Goal: Navigation & Orientation: Find specific page/section

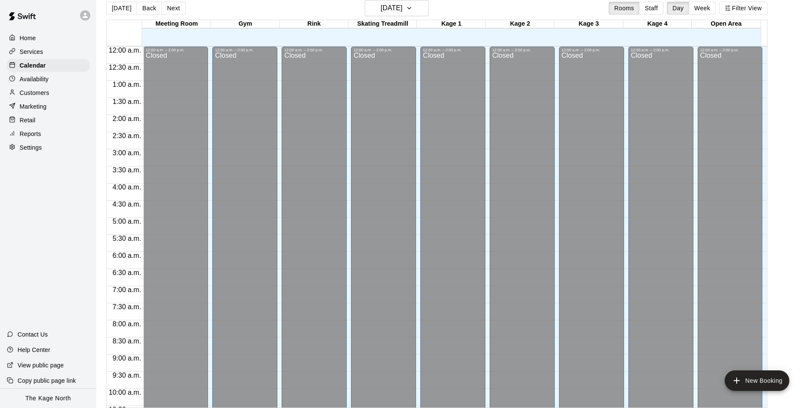
scroll to position [461, 0]
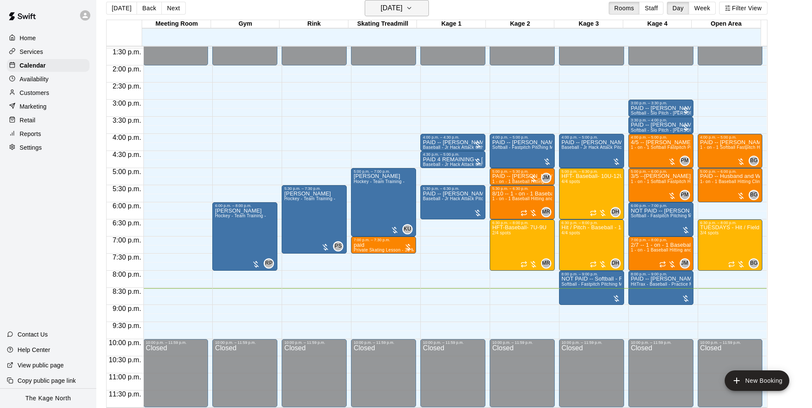
click at [402, 10] on h6 "[DATE]" at bounding box center [391, 8] width 22 height 12
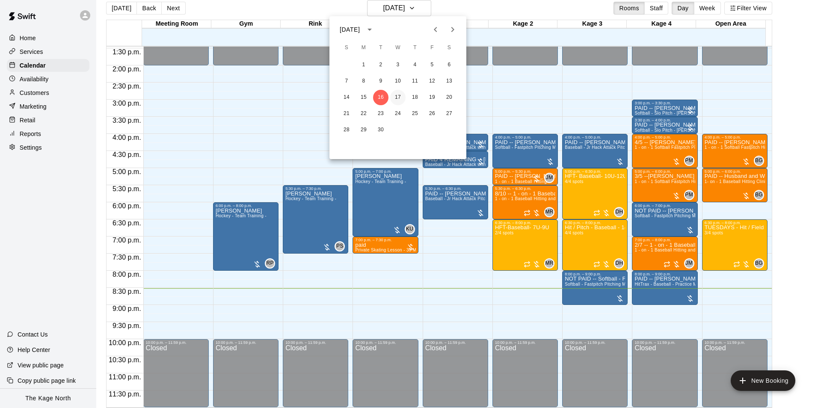
click at [394, 99] on button "17" at bounding box center [397, 97] width 15 height 15
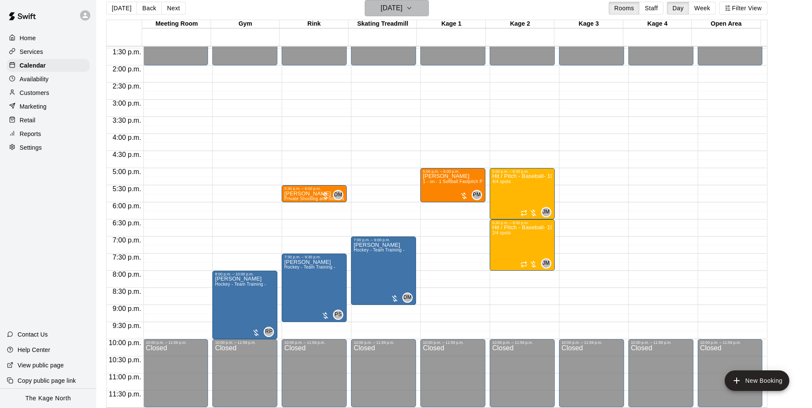
click at [402, 9] on h6 "[DATE]" at bounding box center [391, 8] width 22 height 12
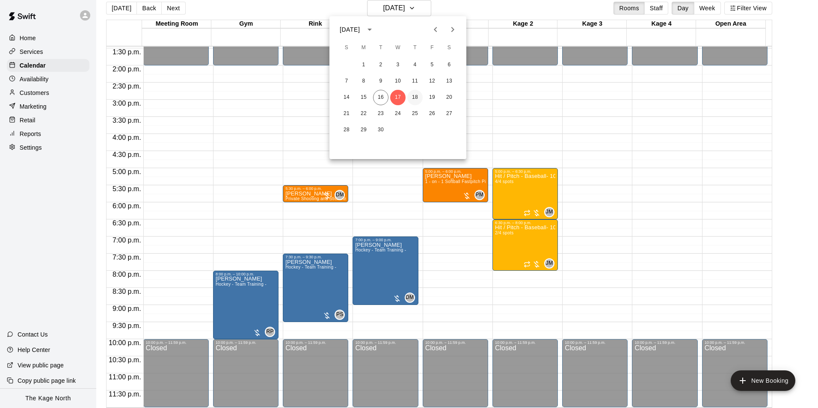
click at [410, 98] on button "18" at bounding box center [414, 97] width 15 height 15
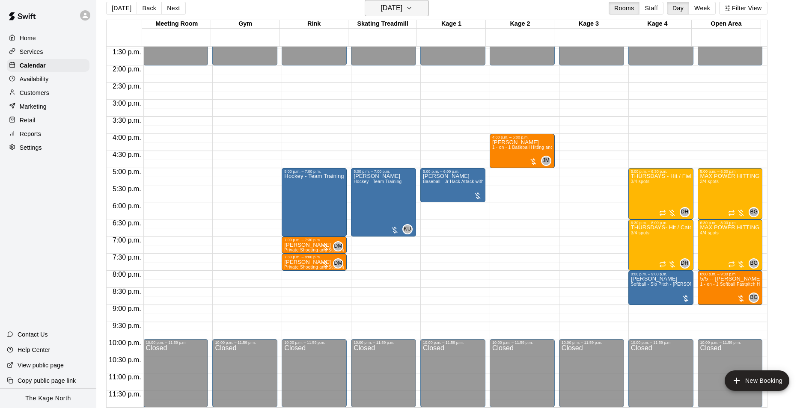
click at [402, 4] on h6 "[DATE]" at bounding box center [391, 8] width 22 height 12
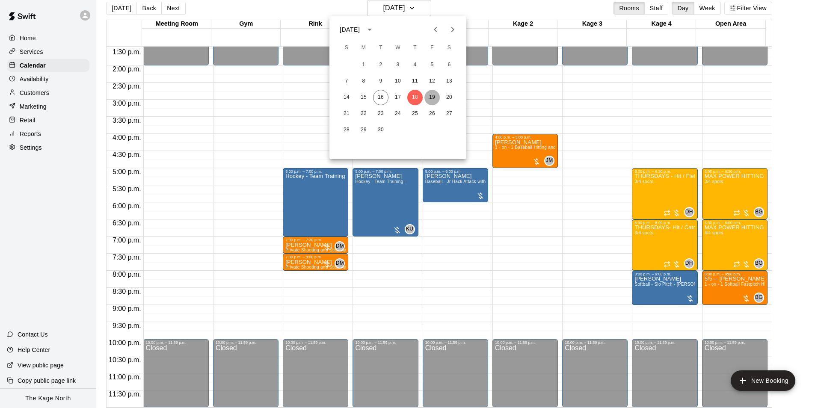
click at [430, 97] on button "19" at bounding box center [431, 97] width 15 height 15
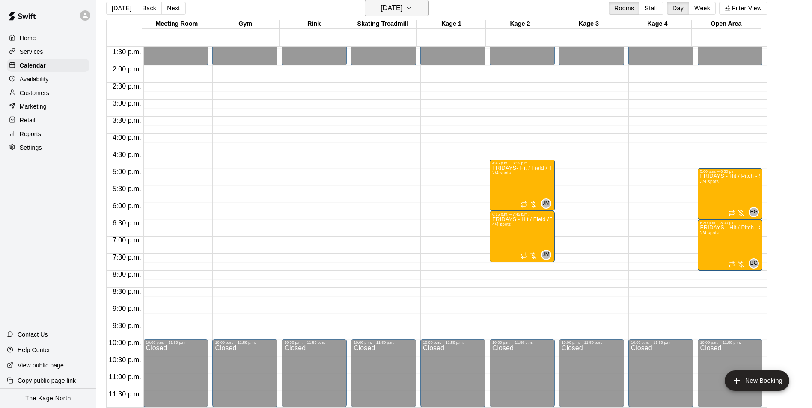
click at [402, 6] on h6 "[DATE]" at bounding box center [391, 8] width 22 height 12
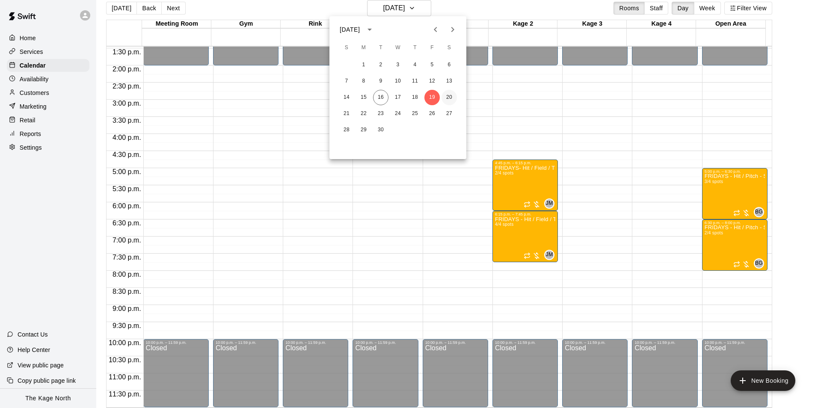
click at [449, 96] on button "20" at bounding box center [449, 97] width 15 height 15
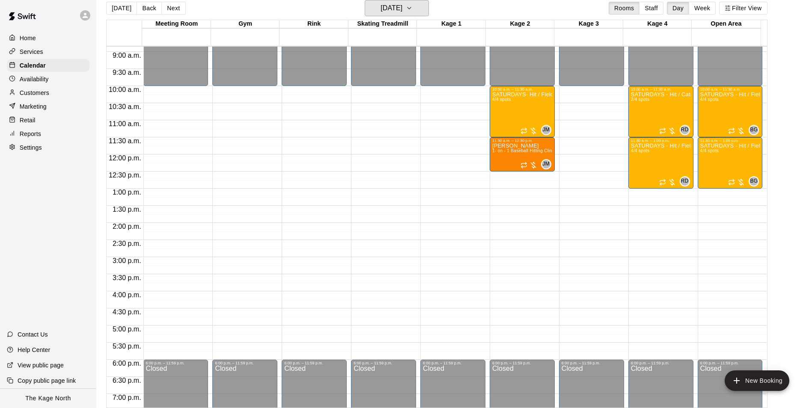
scroll to position [290, 0]
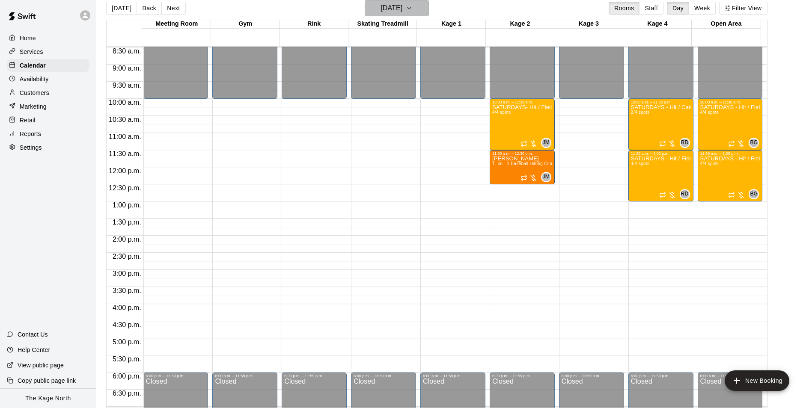
click at [402, 4] on h6 "[DATE]" at bounding box center [391, 8] width 22 height 12
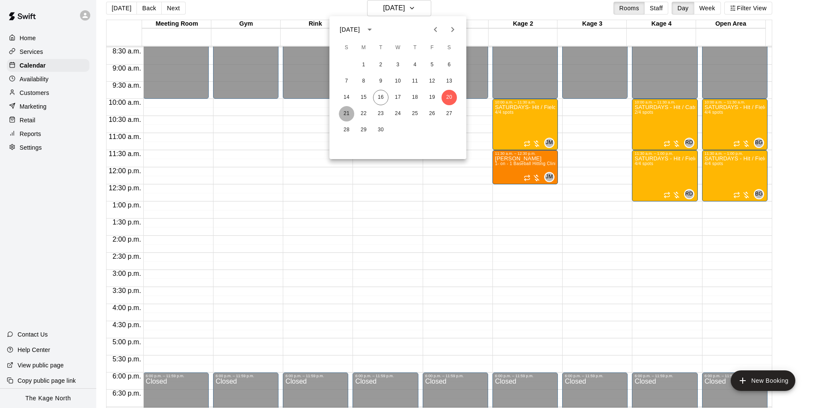
click at [349, 112] on button "21" at bounding box center [346, 113] width 15 height 15
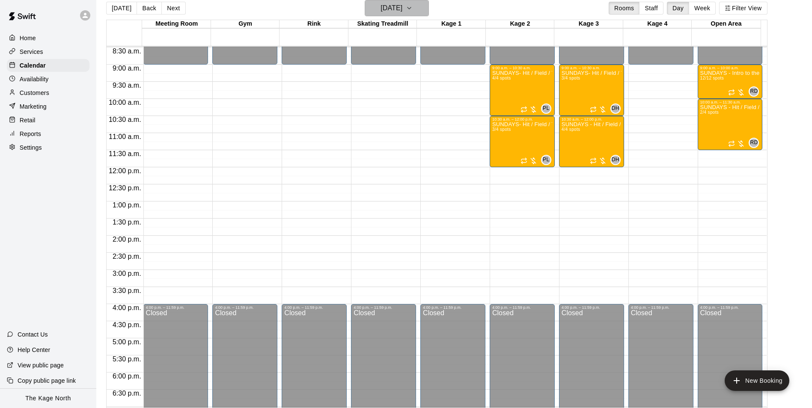
click at [402, 9] on h6 "[DATE]" at bounding box center [391, 8] width 22 height 12
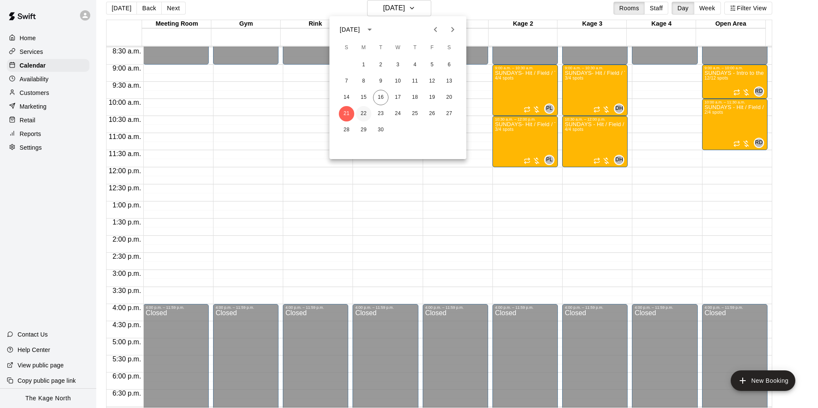
click at [363, 112] on button "22" at bounding box center [363, 113] width 15 height 15
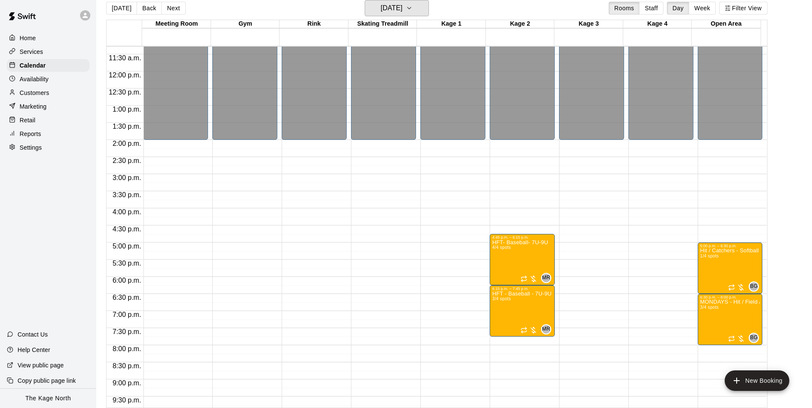
scroll to position [461, 0]
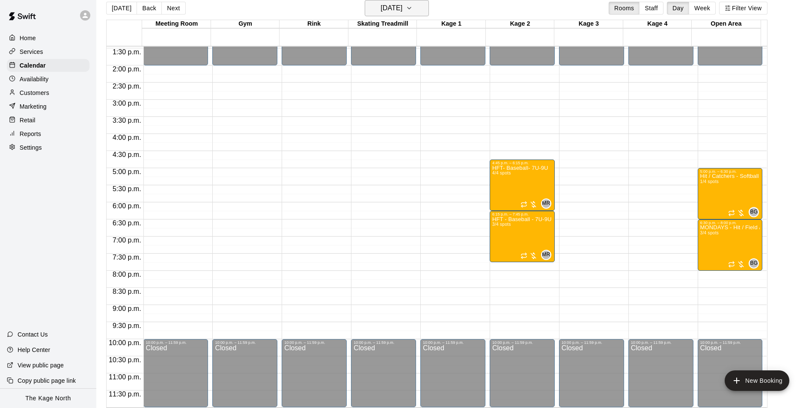
click at [392, 11] on h6 "[DATE]" at bounding box center [391, 8] width 22 height 12
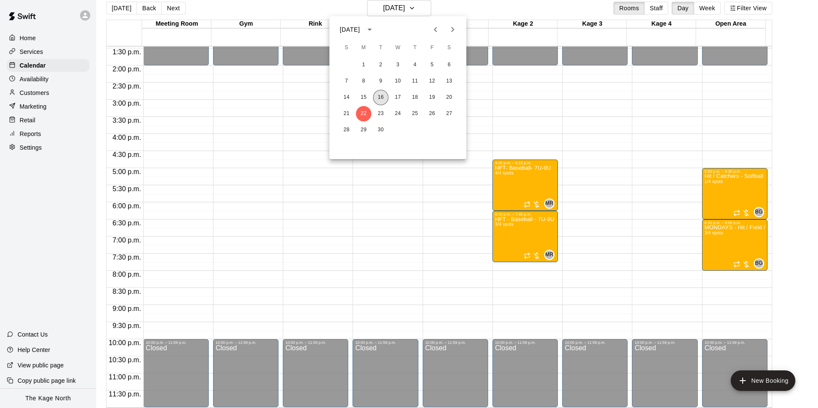
click at [382, 98] on button "16" at bounding box center [380, 97] width 15 height 15
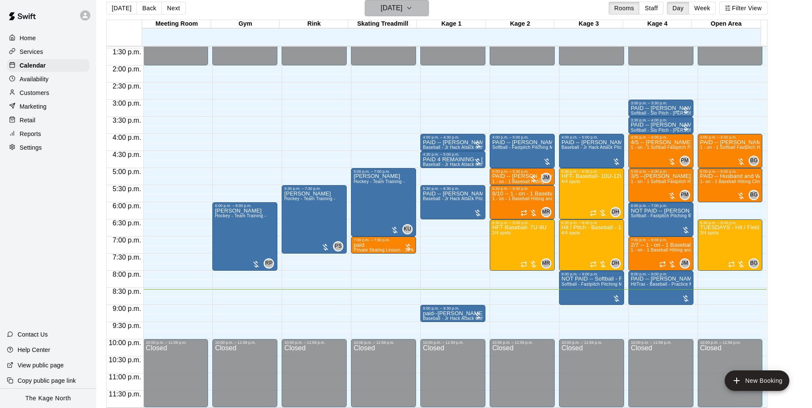
click at [402, 6] on h6 "[DATE]" at bounding box center [391, 8] width 22 height 12
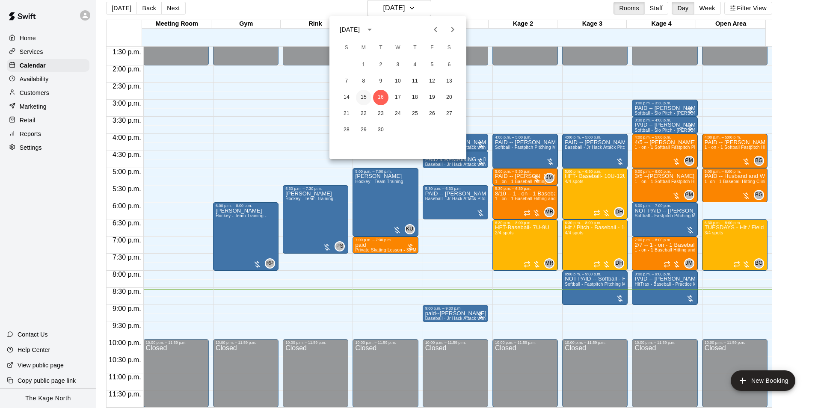
click at [367, 97] on button "15" at bounding box center [363, 97] width 15 height 15
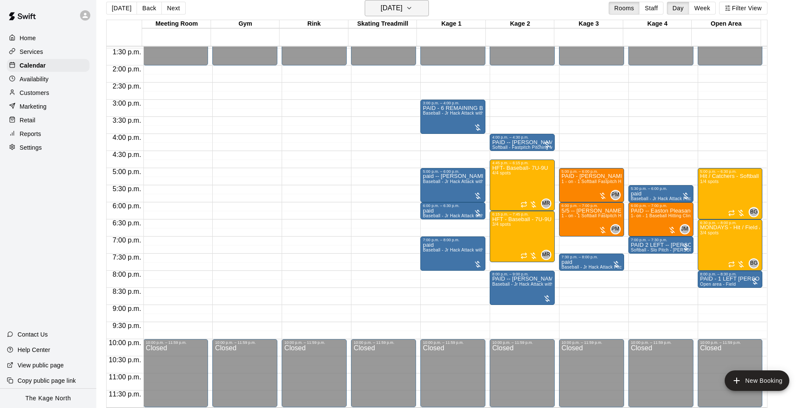
click at [402, 5] on h6 "[DATE]" at bounding box center [391, 8] width 22 height 12
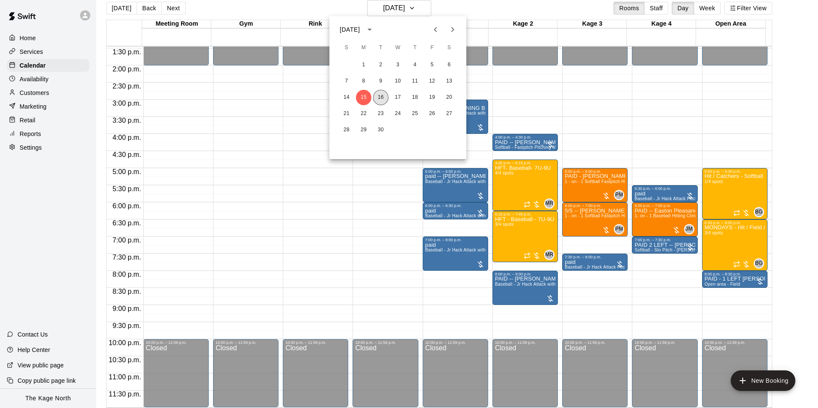
click at [379, 95] on button "16" at bounding box center [380, 97] width 15 height 15
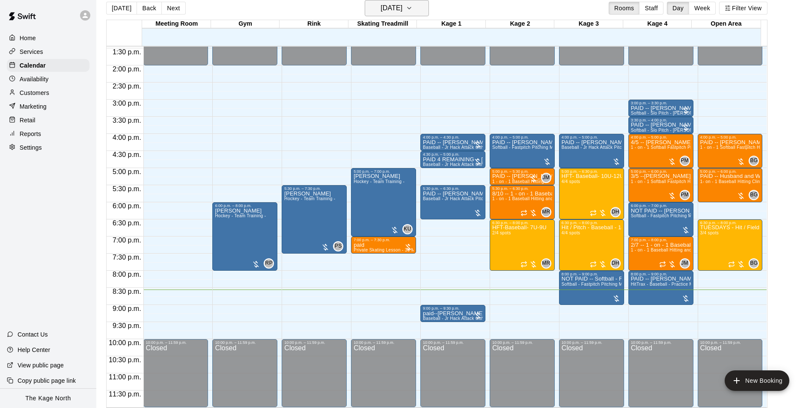
click at [402, 9] on h6 "[DATE]" at bounding box center [391, 8] width 22 height 12
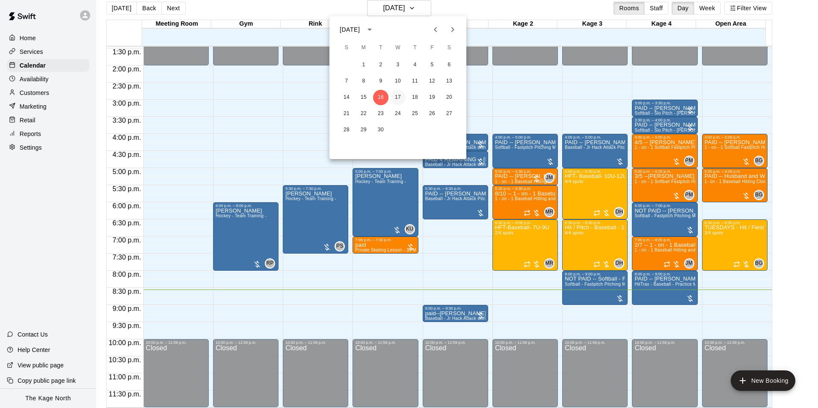
click at [401, 92] on button "17" at bounding box center [397, 97] width 15 height 15
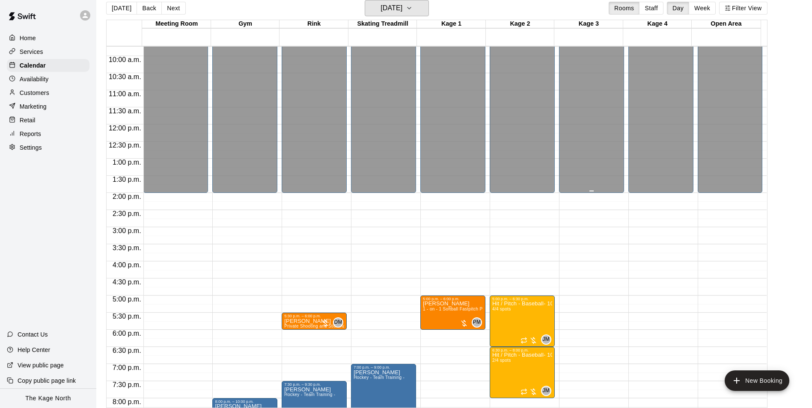
scroll to position [418, 0]
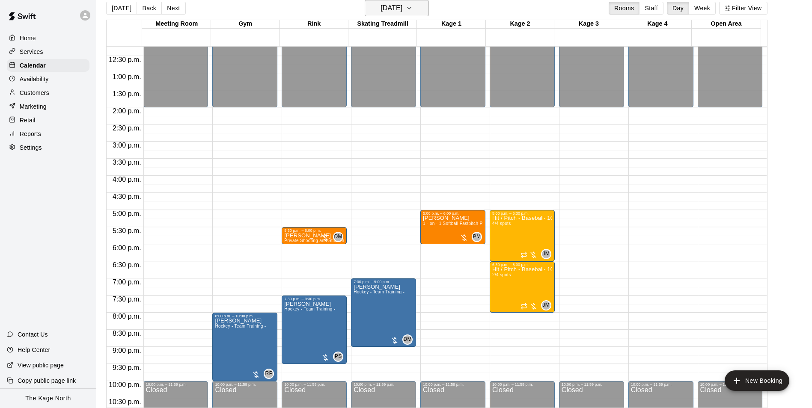
click at [412, 9] on icon "button" at bounding box center [409, 8] width 7 height 10
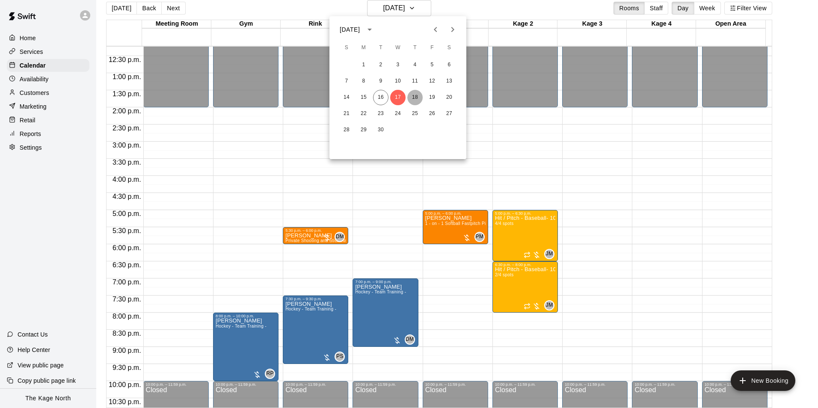
click at [419, 98] on button "18" at bounding box center [414, 97] width 15 height 15
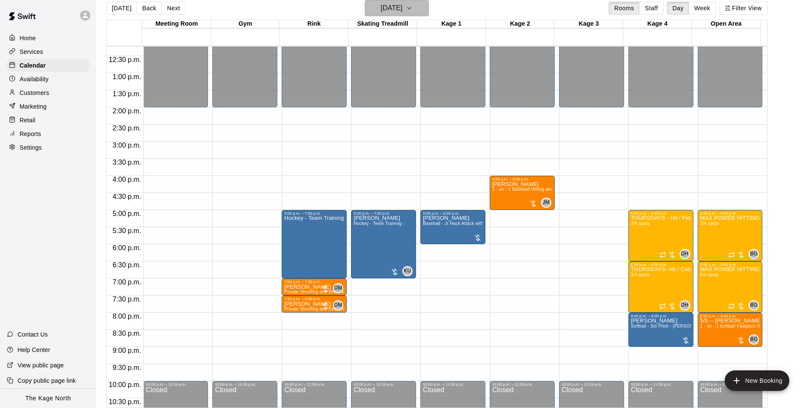
click at [402, 8] on h6 "[DATE]" at bounding box center [391, 8] width 22 height 12
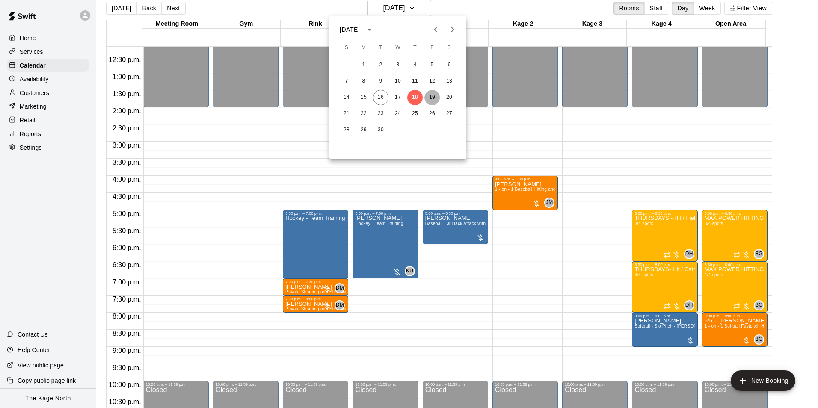
click at [433, 96] on button "19" at bounding box center [431, 97] width 15 height 15
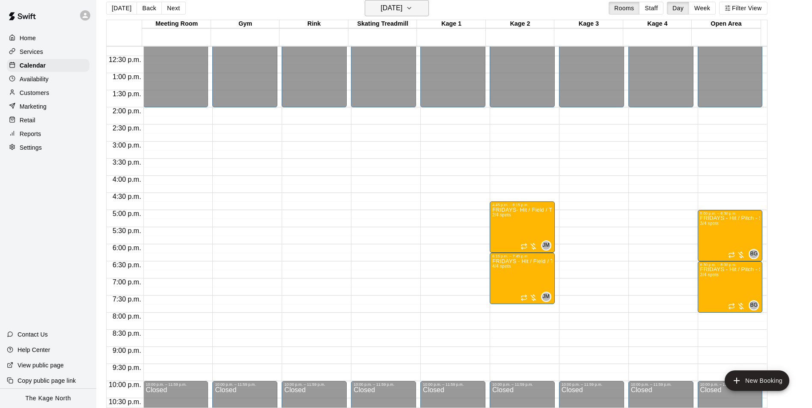
click at [395, 5] on h6 "[DATE]" at bounding box center [391, 8] width 22 height 12
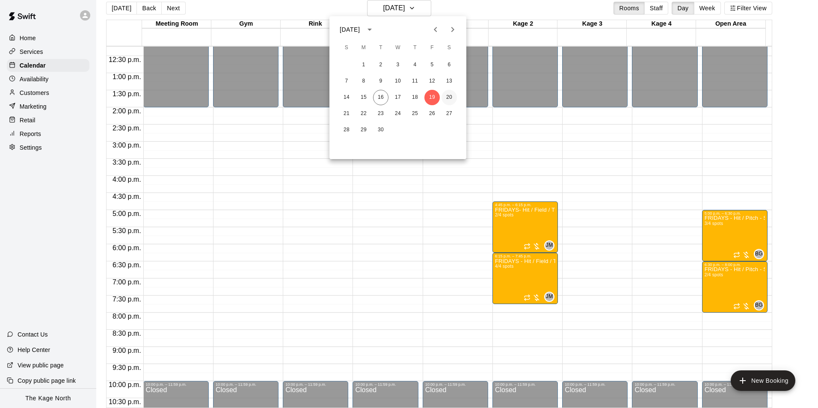
click at [448, 94] on button "20" at bounding box center [449, 97] width 15 height 15
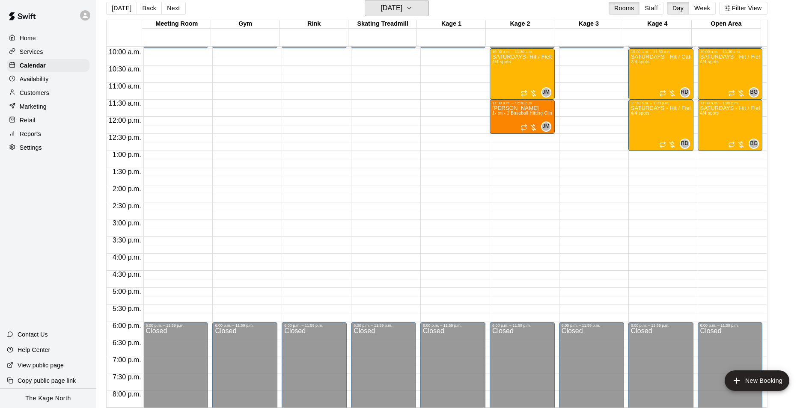
scroll to position [333, 0]
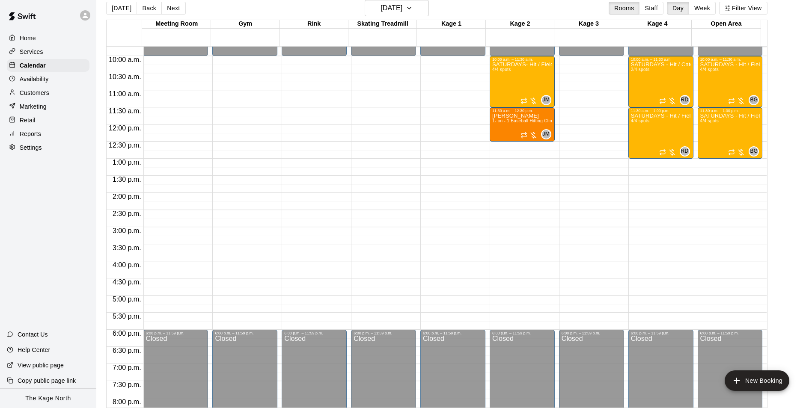
drag, startPoint x: 40, startPoint y: 50, endPoint x: 43, endPoint y: 57, distance: 7.9
click at [40, 50] on p "Services" at bounding box center [32, 51] width 24 height 9
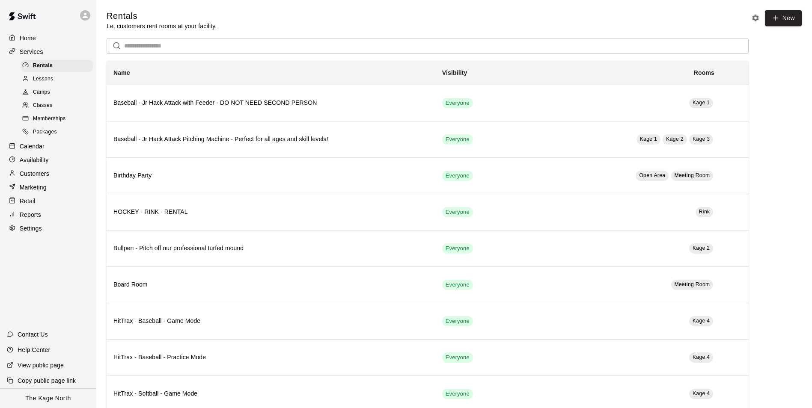
click at [32, 30] on link at bounding box center [22, 16] width 45 height 27
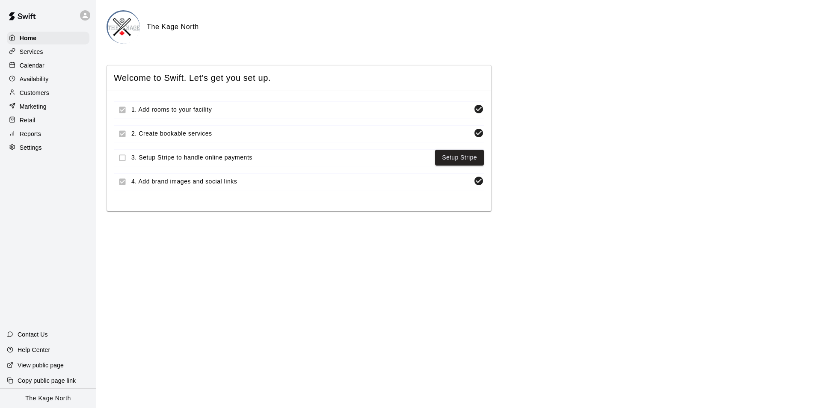
click at [35, 71] on div "Calendar" at bounding box center [48, 65] width 83 height 13
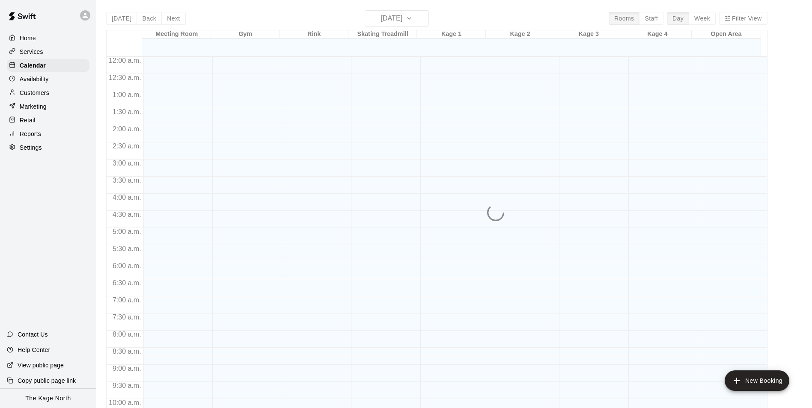
click at [43, 80] on p "Availability" at bounding box center [34, 79] width 29 height 9
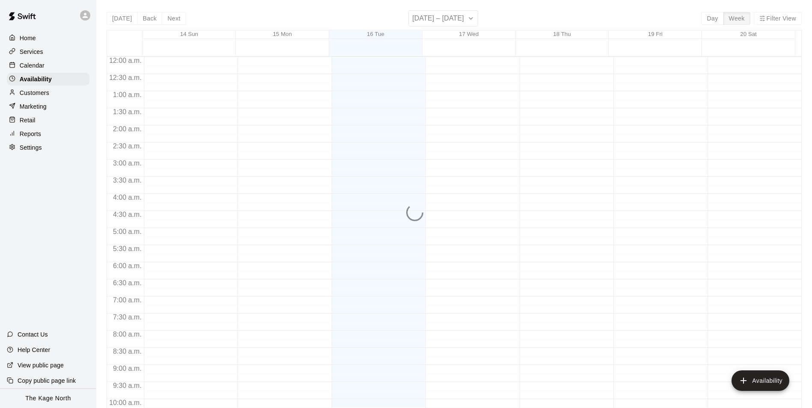
scroll to position [461, 0]
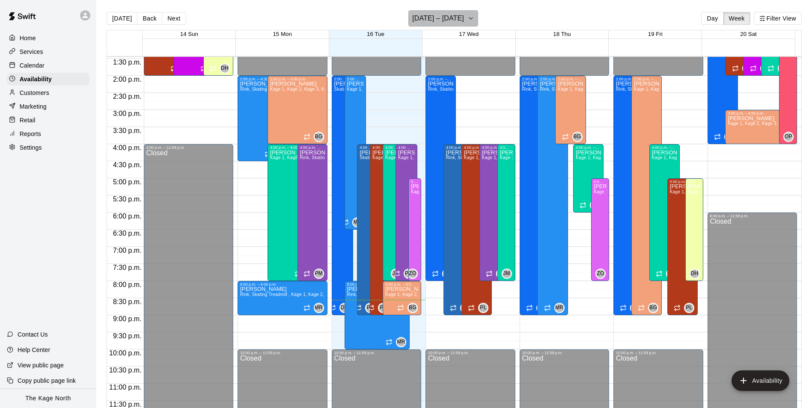
click at [463, 20] on h6 "[DATE] – [DATE]" at bounding box center [438, 18] width 52 height 12
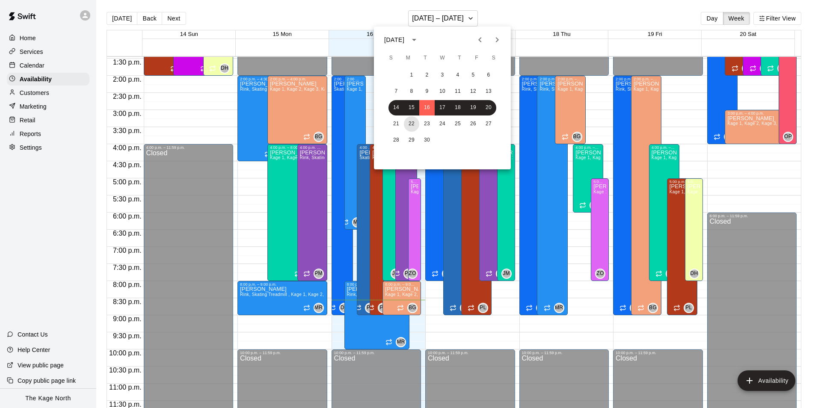
click at [411, 122] on button "22" at bounding box center [411, 123] width 15 height 15
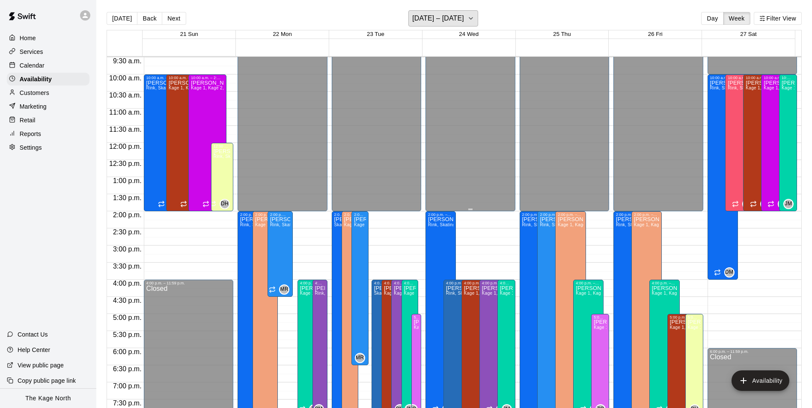
scroll to position [375, 0]
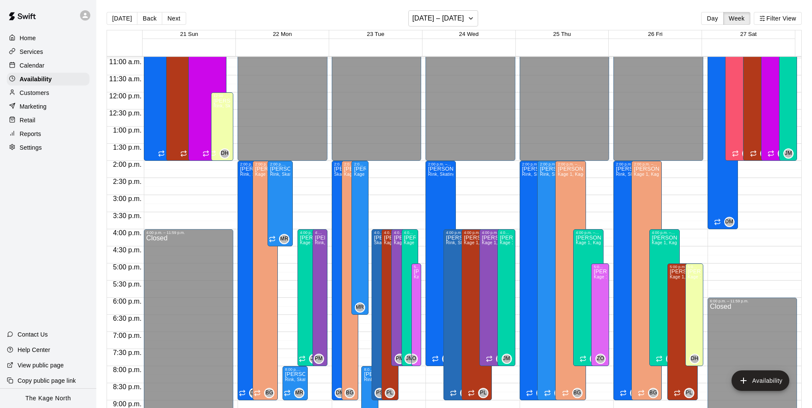
click at [33, 63] on p "Calendar" at bounding box center [32, 65] width 25 height 9
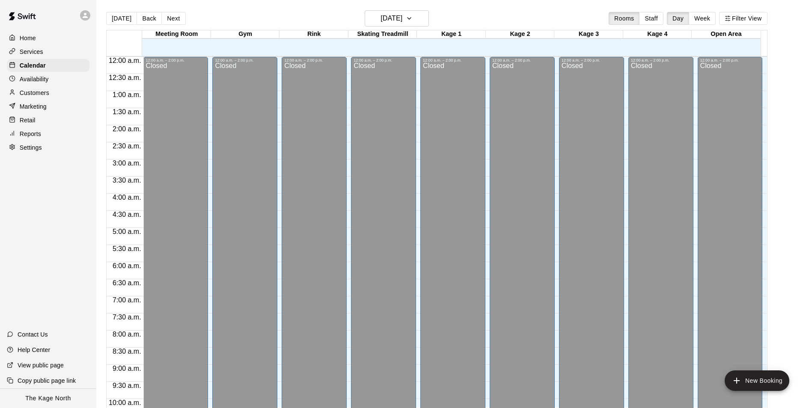
scroll to position [435, 0]
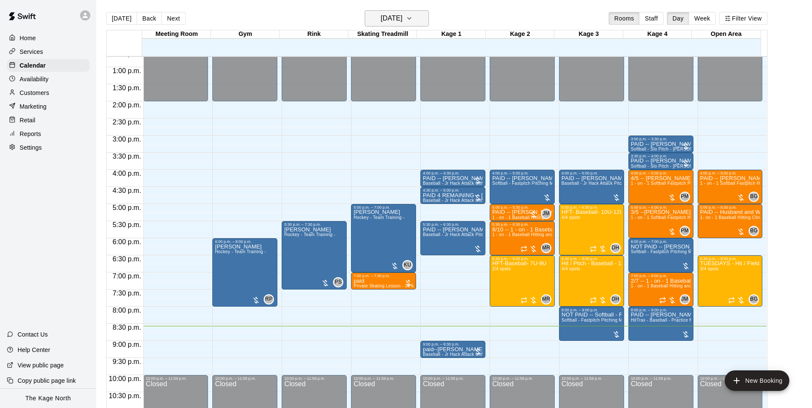
click at [402, 19] on h6 "[DATE]" at bounding box center [391, 18] width 22 height 12
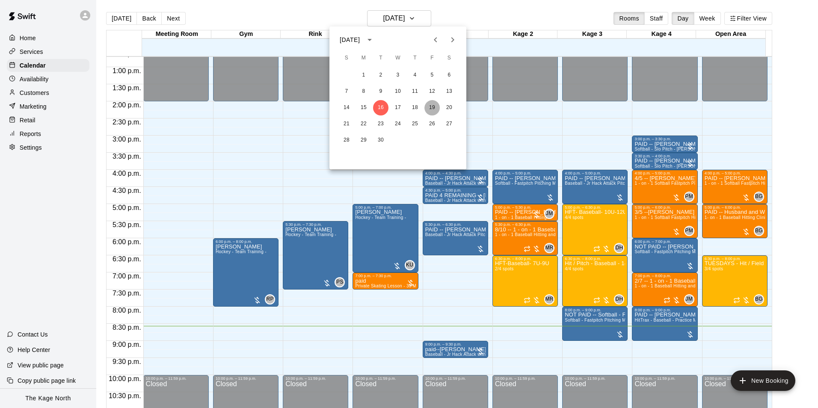
click at [428, 103] on button "19" at bounding box center [431, 107] width 15 height 15
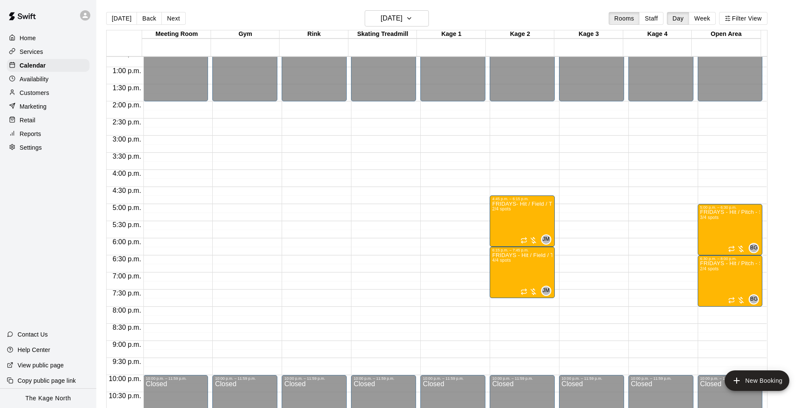
click at [32, 77] on p "Availability" at bounding box center [34, 79] width 29 height 9
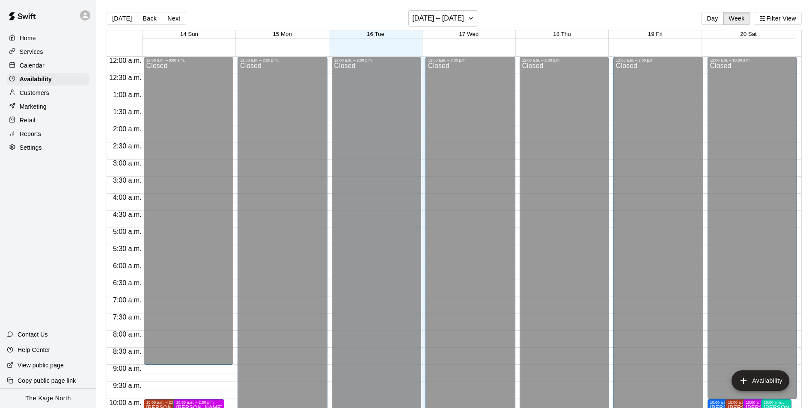
scroll to position [461, 0]
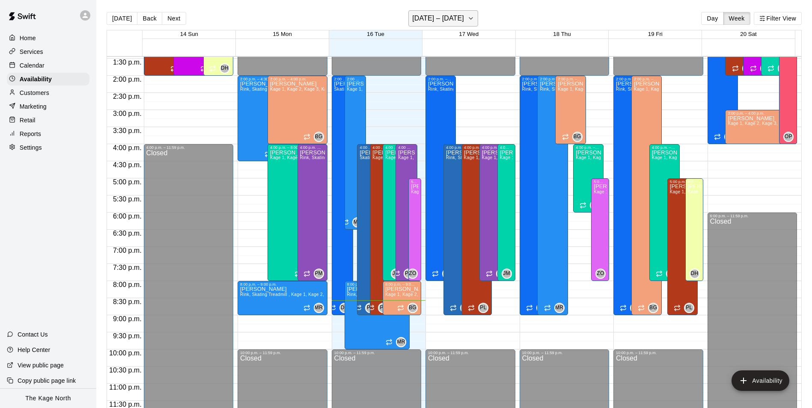
click at [449, 17] on h6 "[DATE] – [DATE]" at bounding box center [438, 18] width 52 height 12
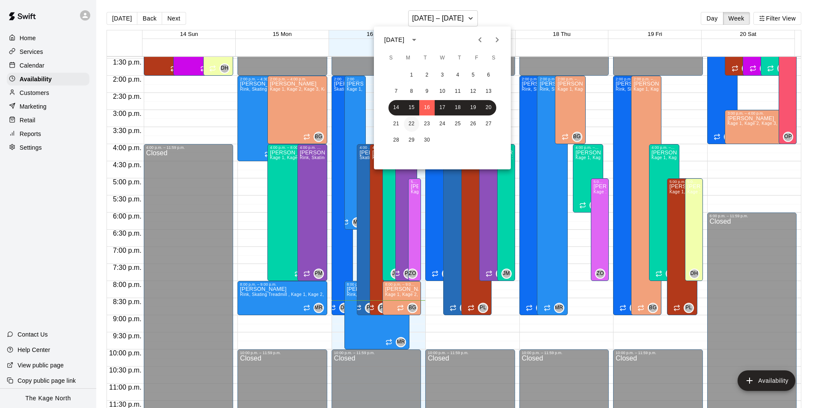
click at [415, 122] on button "22" at bounding box center [411, 123] width 15 height 15
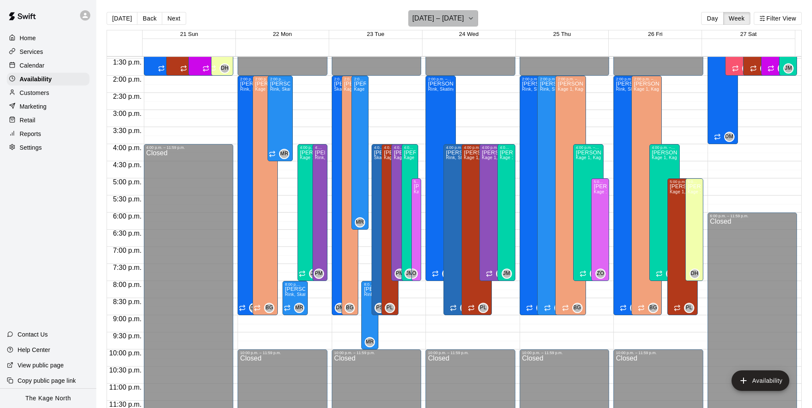
click at [462, 15] on h6 "[DATE] – [DATE]" at bounding box center [438, 18] width 52 height 12
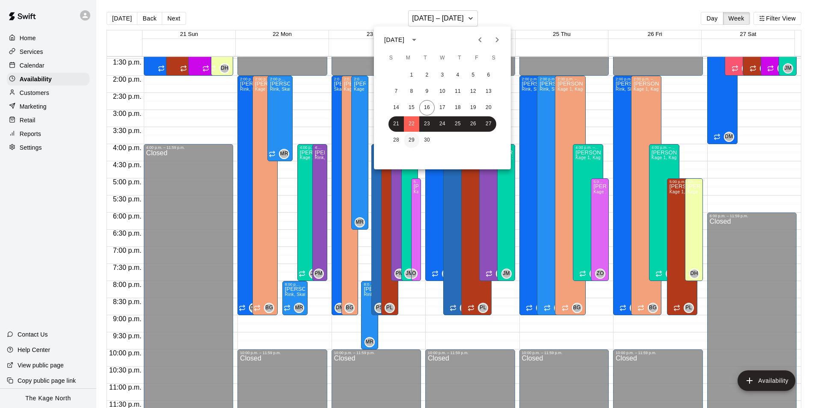
click at [411, 134] on button "29" at bounding box center [411, 140] width 15 height 15
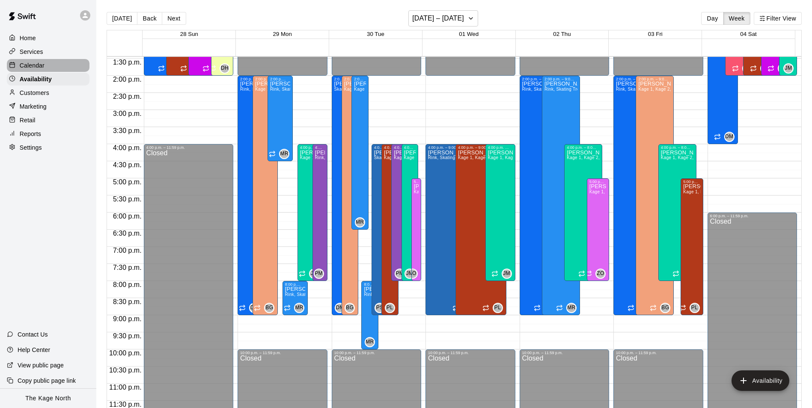
click at [50, 62] on div "Calendar" at bounding box center [48, 65] width 83 height 13
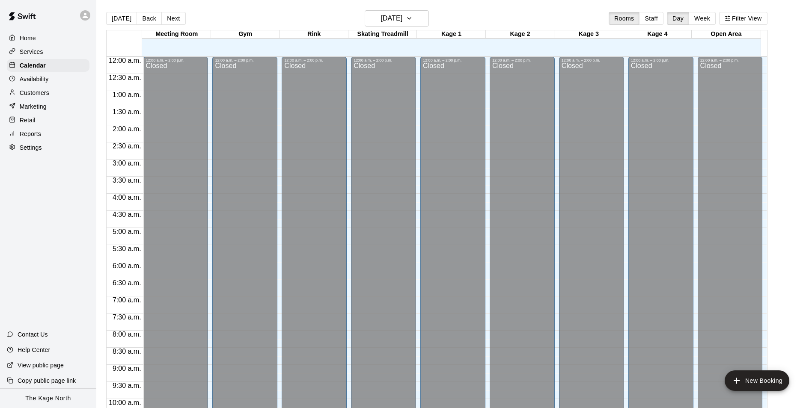
scroll to position [435, 0]
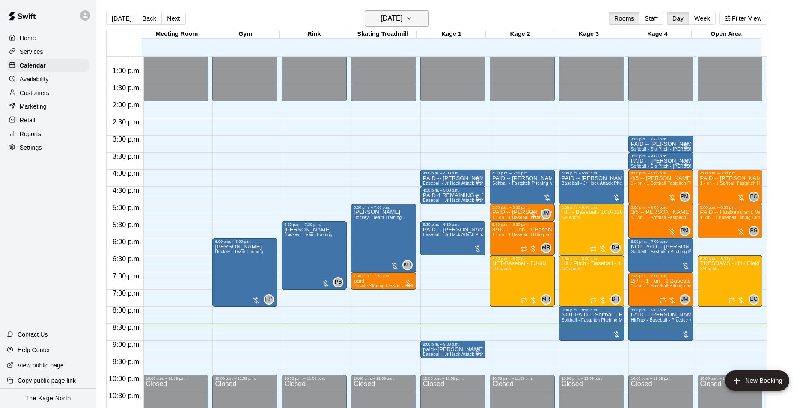
click at [402, 17] on h6 "[DATE]" at bounding box center [391, 18] width 22 height 12
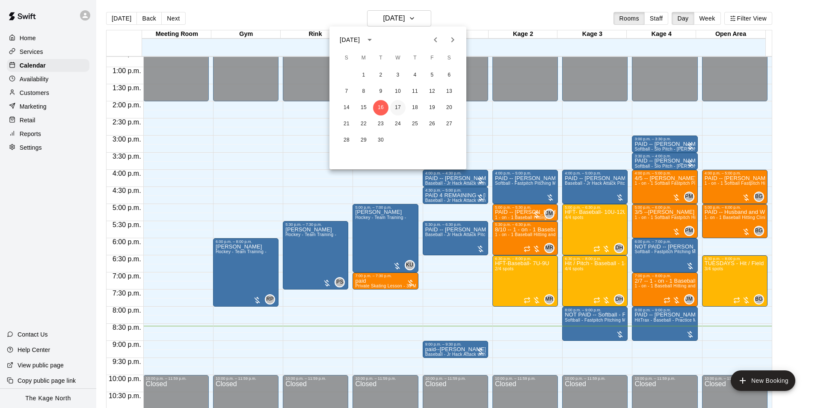
click at [396, 106] on button "17" at bounding box center [397, 107] width 15 height 15
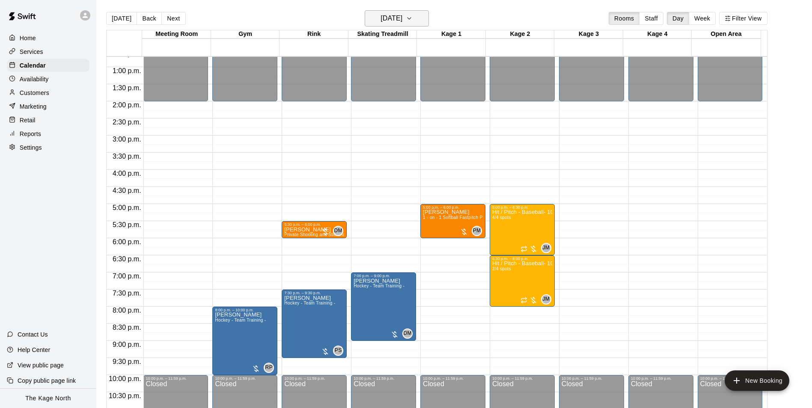
click at [392, 19] on h6 "[DATE]" at bounding box center [391, 18] width 22 height 12
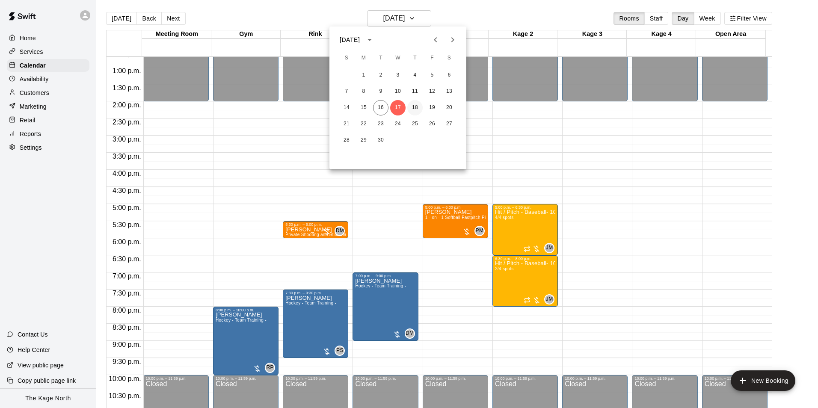
click at [412, 104] on button "18" at bounding box center [414, 107] width 15 height 15
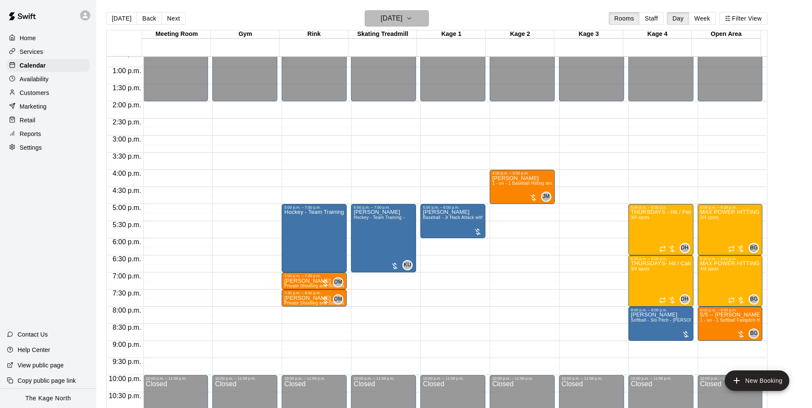
click at [402, 18] on h6 "[DATE]" at bounding box center [391, 18] width 22 height 12
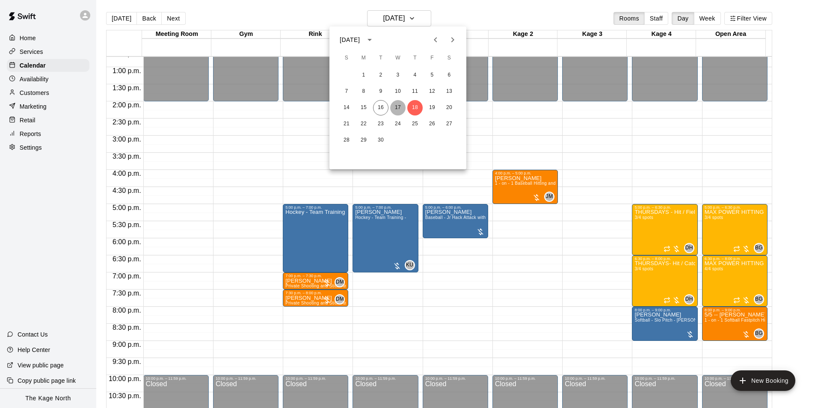
click at [395, 106] on button "17" at bounding box center [397, 107] width 15 height 15
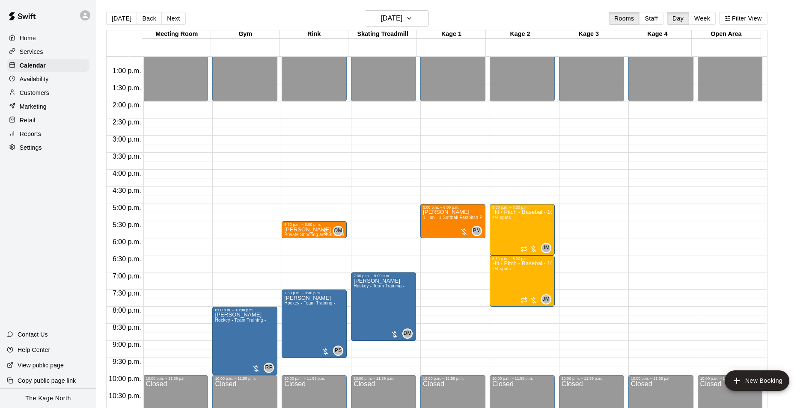
click at [251, 19] on div "[DATE] Back [DATE][DATE] Rooms Staff Day Week Filter View" at bounding box center [436, 20] width 661 height 20
click at [402, 17] on h6 "[DATE]" at bounding box center [391, 18] width 22 height 12
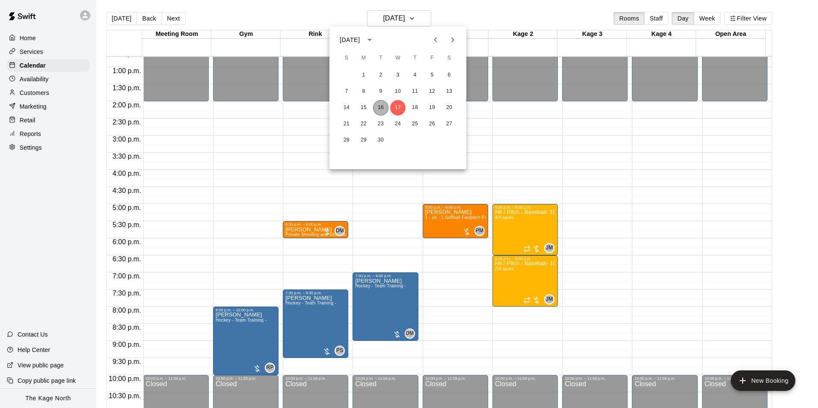
click at [379, 109] on button "16" at bounding box center [380, 107] width 15 height 15
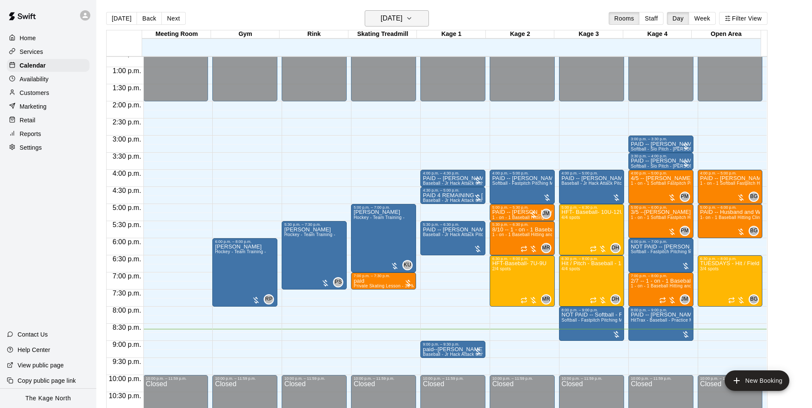
click at [402, 17] on h6 "[DATE]" at bounding box center [391, 18] width 22 height 12
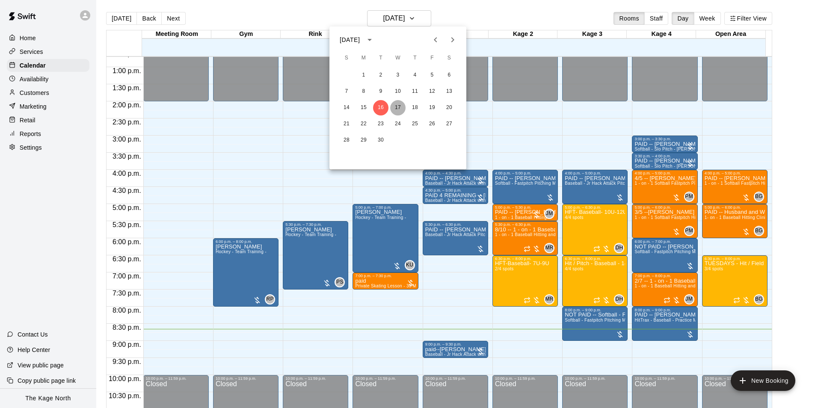
click at [398, 107] on button "17" at bounding box center [397, 107] width 15 height 15
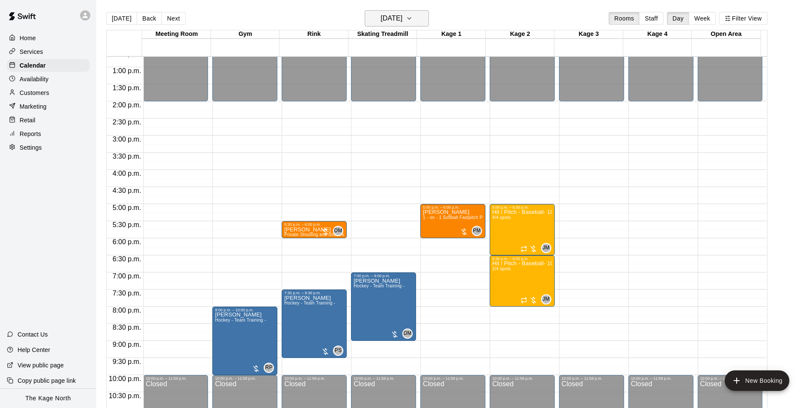
click at [402, 18] on h6 "[DATE]" at bounding box center [391, 18] width 22 height 12
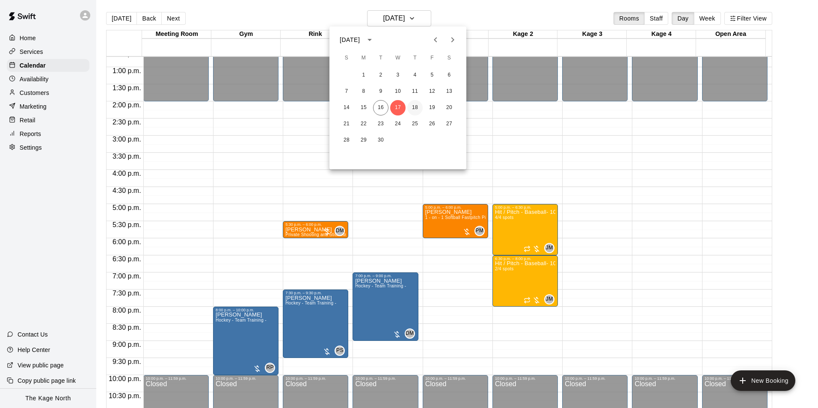
click at [415, 106] on button "18" at bounding box center [414, 107] width 15 height 15
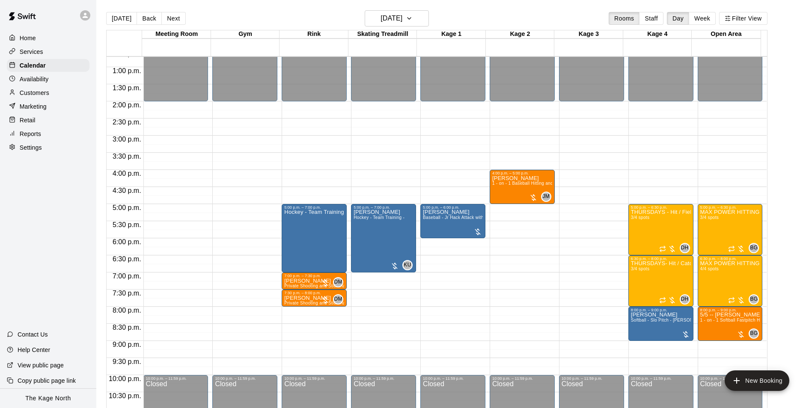
click at [88, 14] on icon at bounding box center [85, 16] width 8 height 8
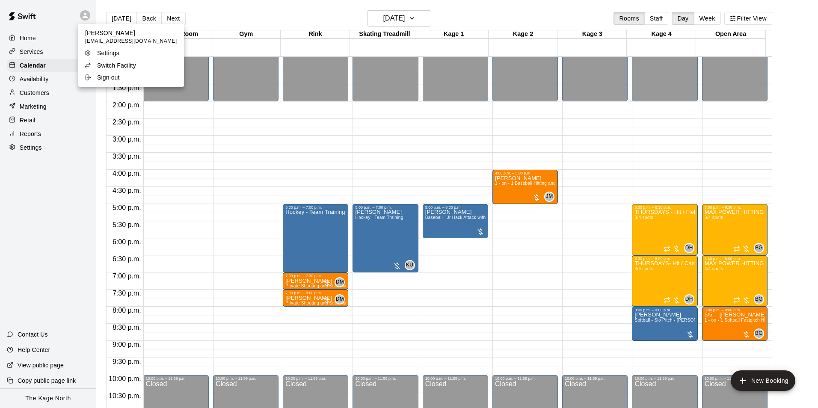
click at [116, 64] on p "Switch Facility" at bounding box center [116, 65] width 39 height 9
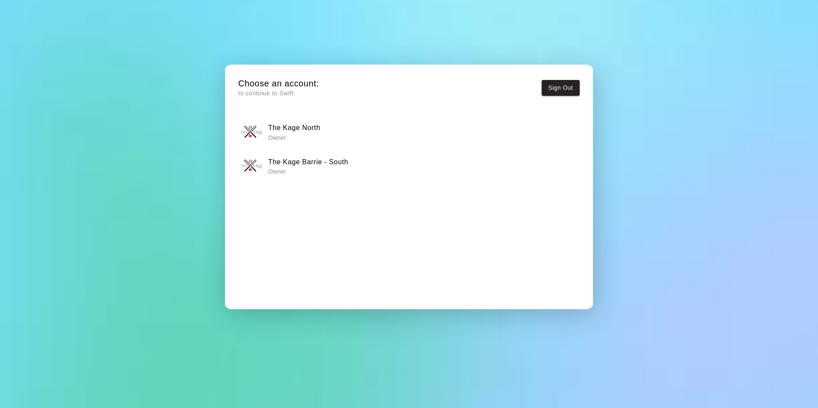
click at [335, 166] on h6 "The Kage Barrie - South" at bounding box center [308, 162] width 80 height 11
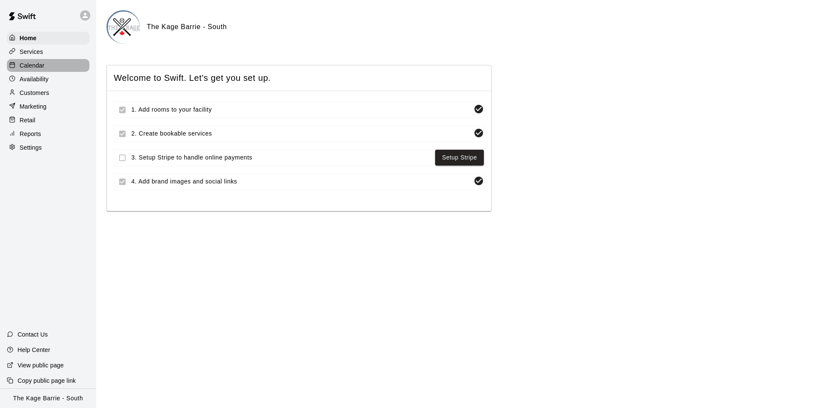
click at [32, 66] on p "Calendar" at bounding box center [32, 65] width 25 height 9
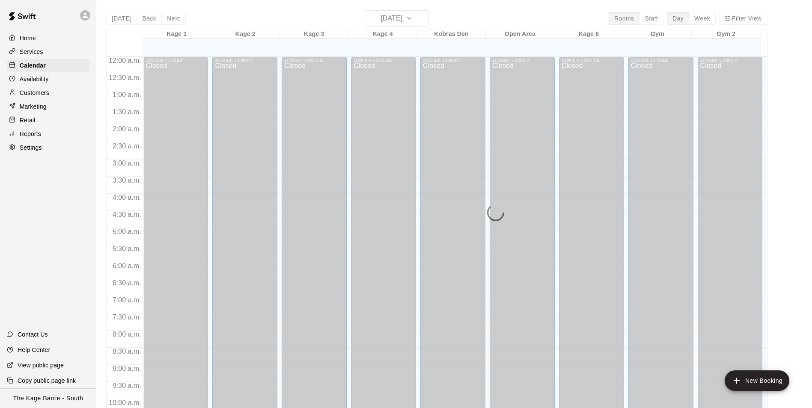
scroll to position [435, 0]
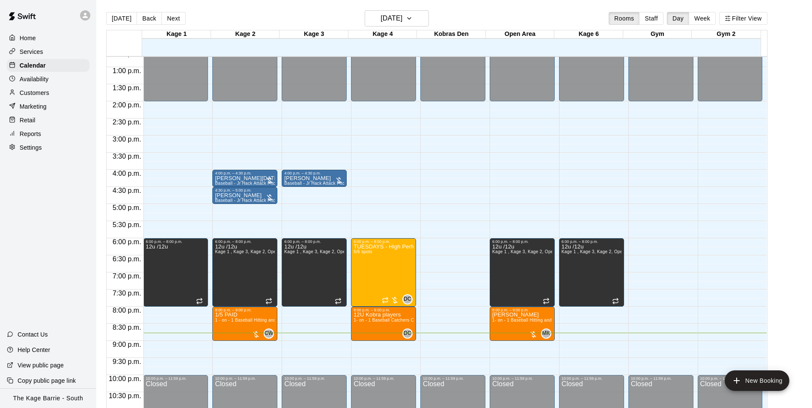
click at [81, 14] on icon at bounding box center [85, 16] width 8 height 8
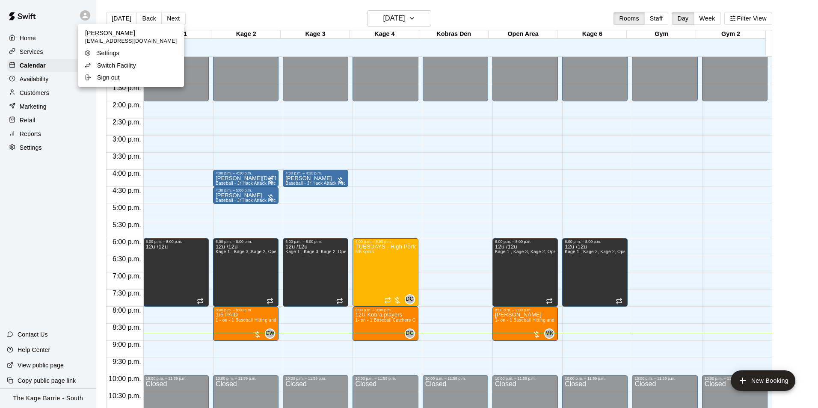
click at [114, 64] on p "Switch Facility" at bounding box center [116, 65] width 39 height 9
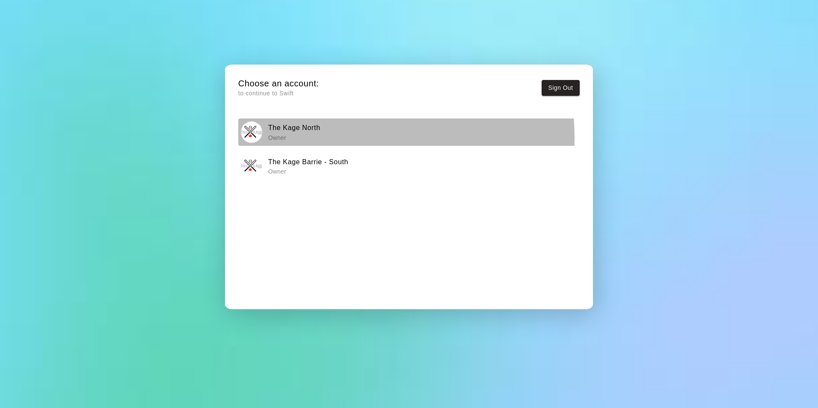
click at [344, 137] on div "The Kage North Owner" at bounding box center [409, 132] width 336 height 21
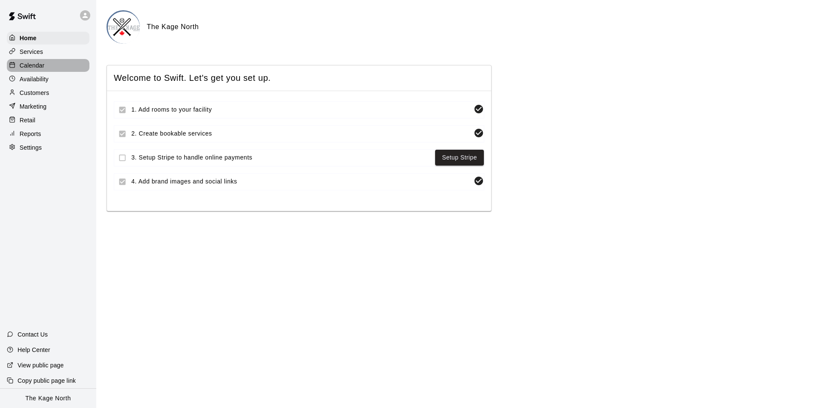
click at [34, 64] on p "Calendar" at bounding box center [32, 65] width 25 height 9
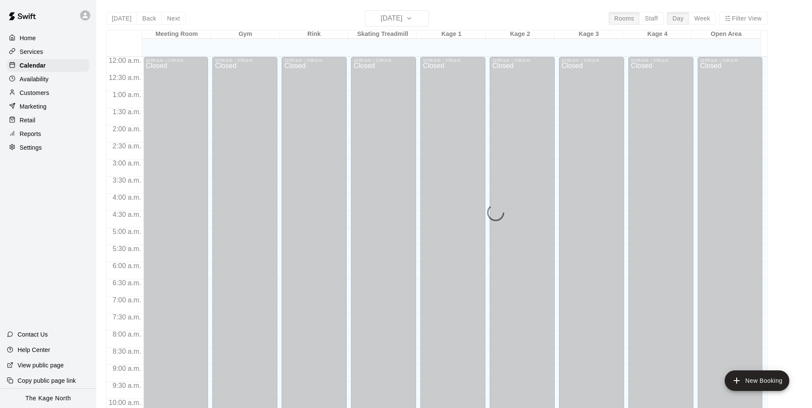
scroll to position [435, 0]
